Goal: Information Seeking & Learning: Understand process/instructions

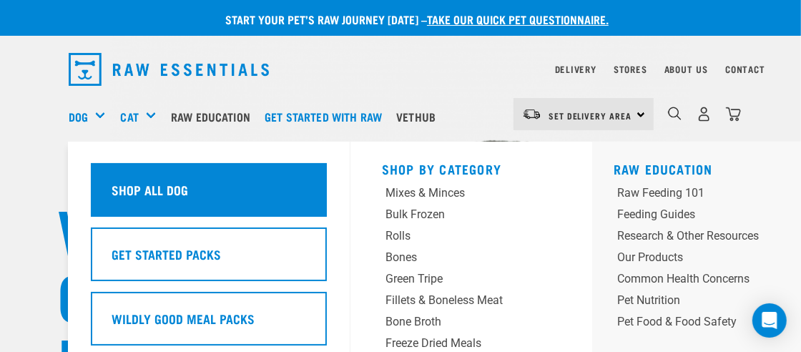
click at [134, 188] on h5 "Shop All Dog" at bounding box center [150, 189] width 77 height 19
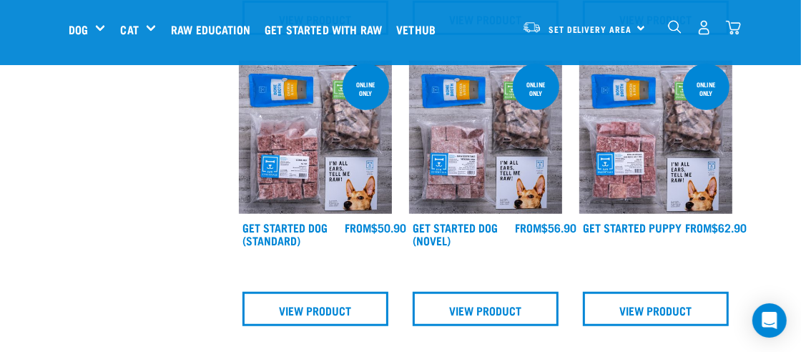
scroll to position [714, 0]
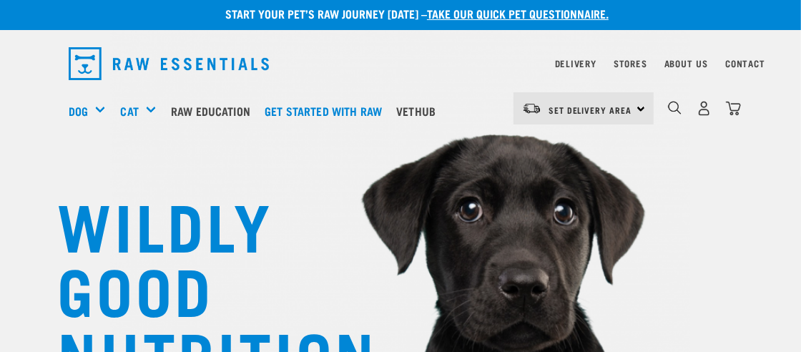
scroll to position [6, 0]
click at [391, 137] on link "Get started with Raw" at bounding box center [327, 110] width 132 height 57
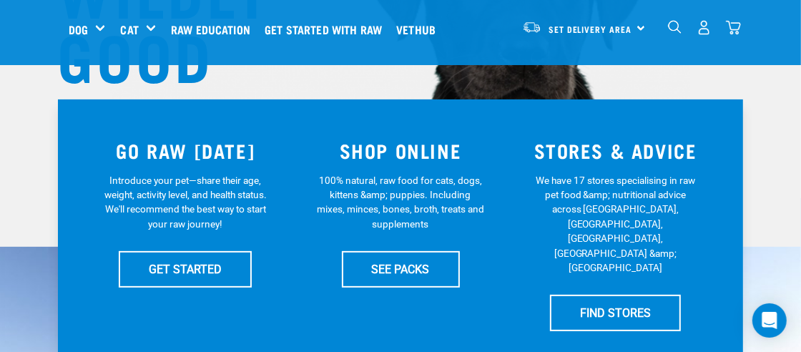
scroll to position [246, 0]
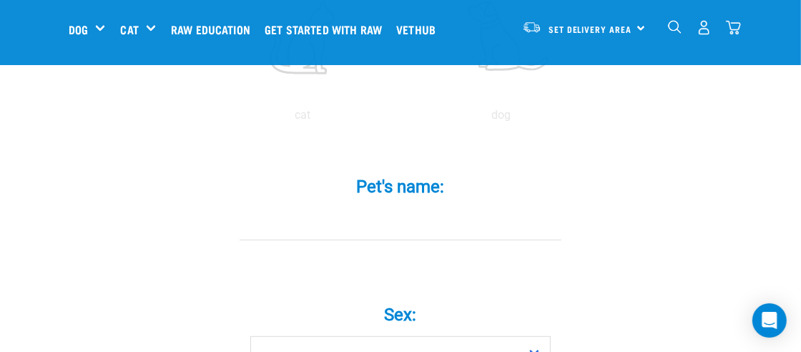
scroll to position [407, 0]
